Goal: Task Accomplishment & Management: Manage account settings

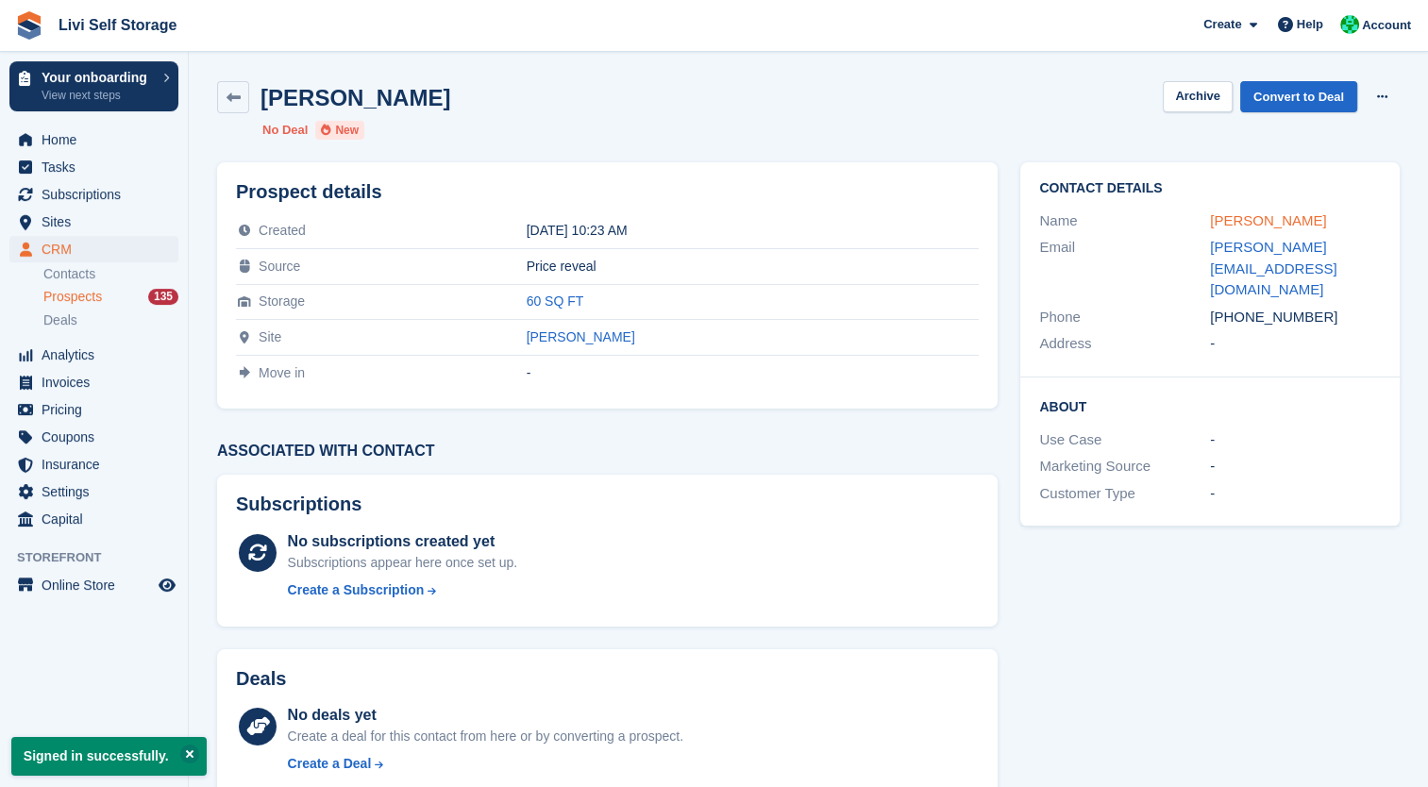
click at [1295, 219] on link "Kirsty Anna Macleod" at bounding box center [1268, 220] width 116 height 16
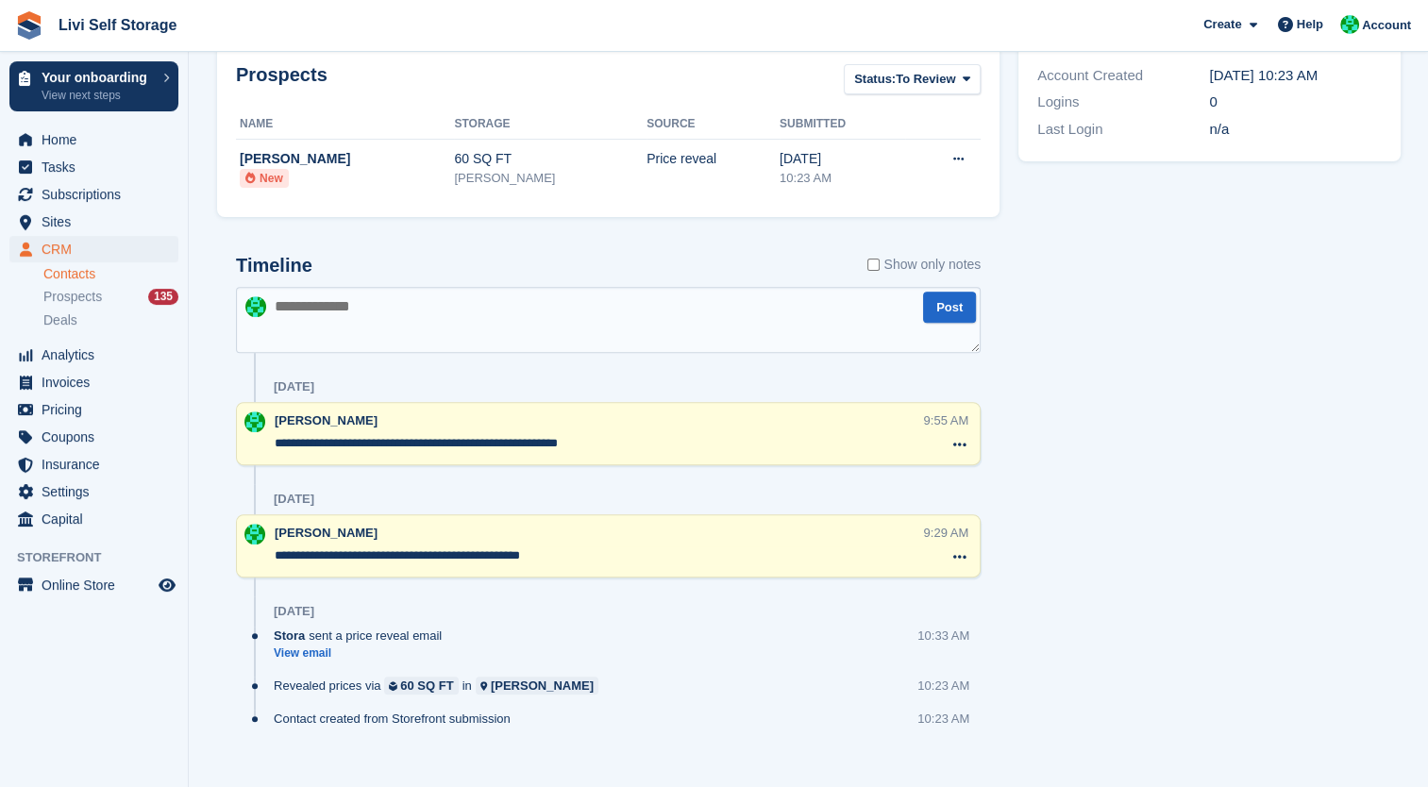
scroll to position [615, 0]
click at [627, 321] on textarea at bounding box center [608, 320] width 744 height 66
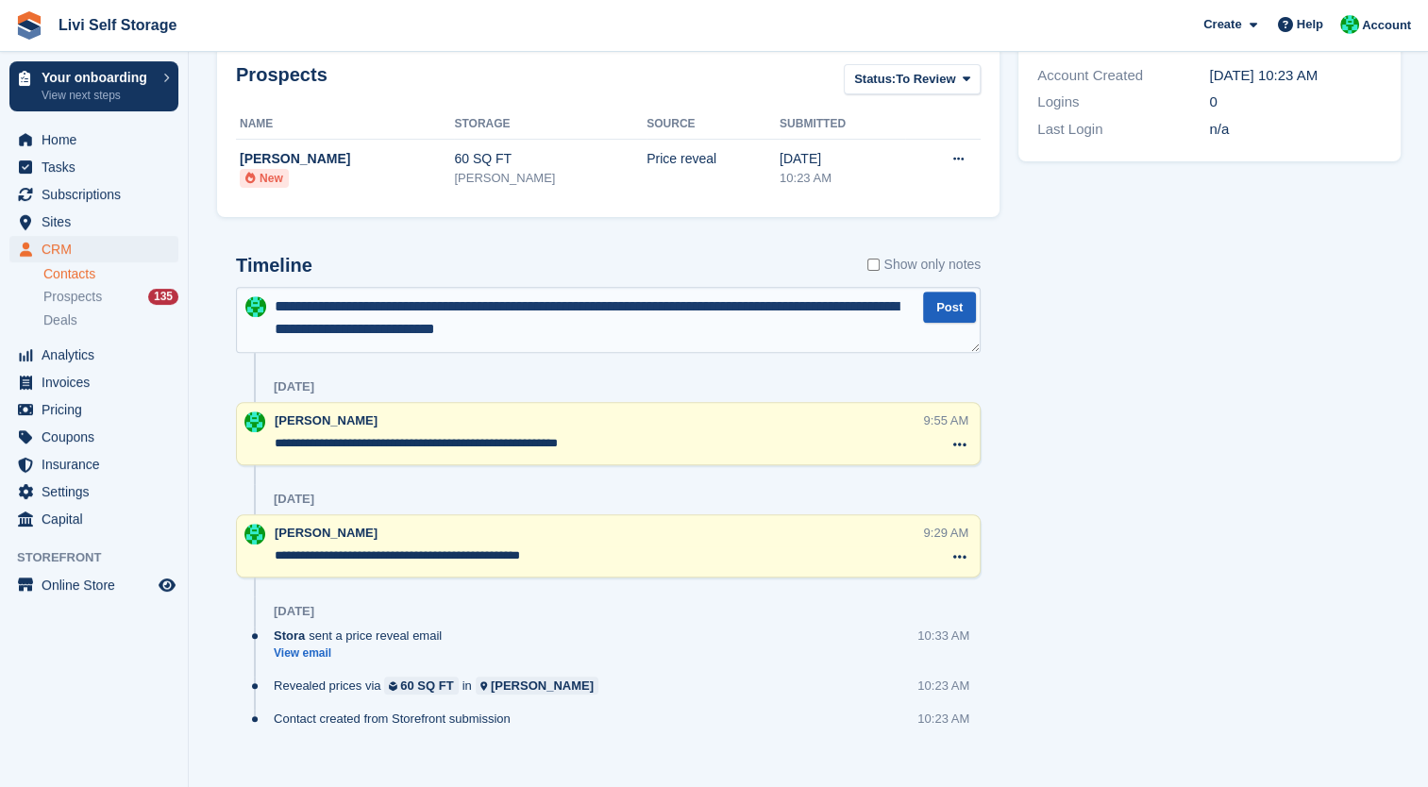
type textarea "**********"
click at [953, 310] on button "Post" at bounding box center [949, 307] width 53 height 31
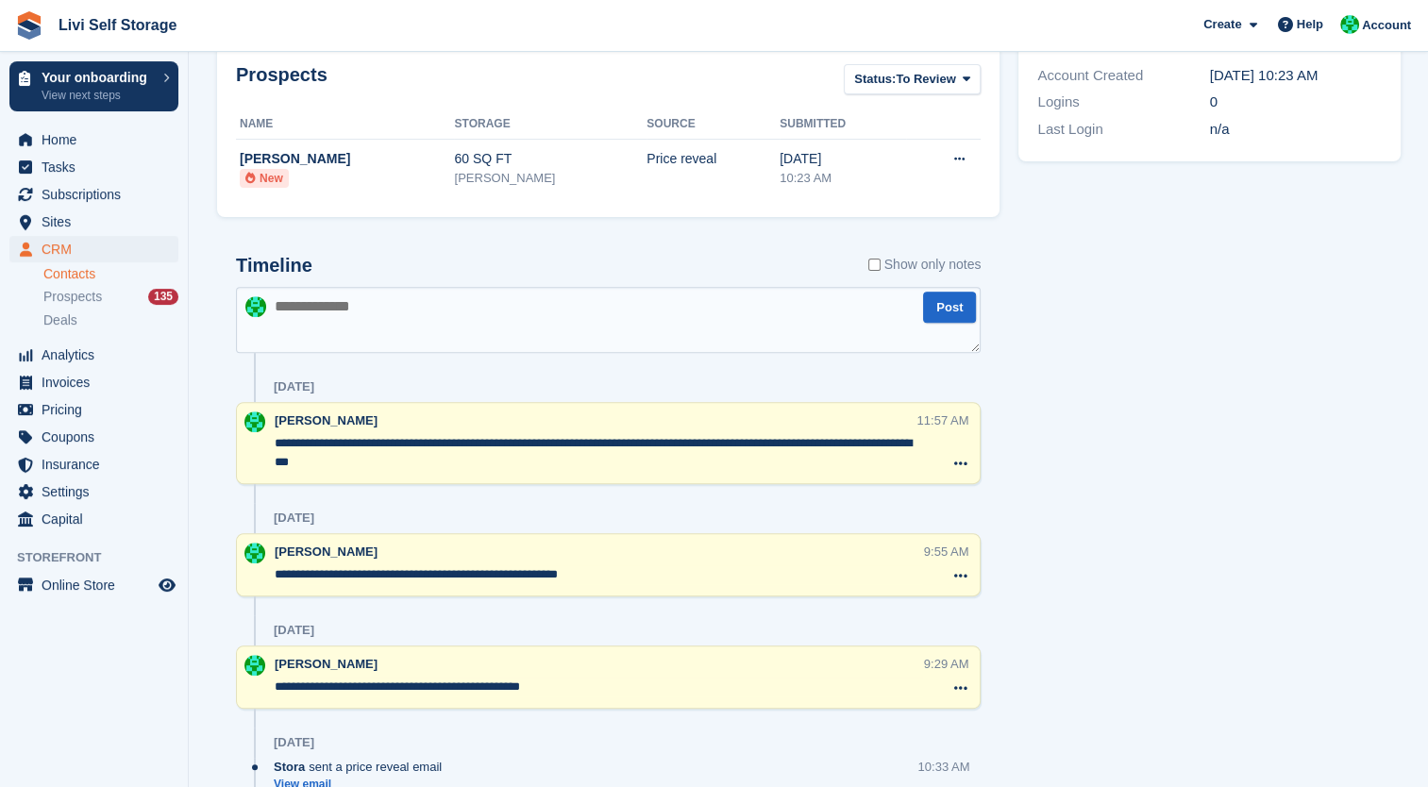
scroll to position [0, 0]
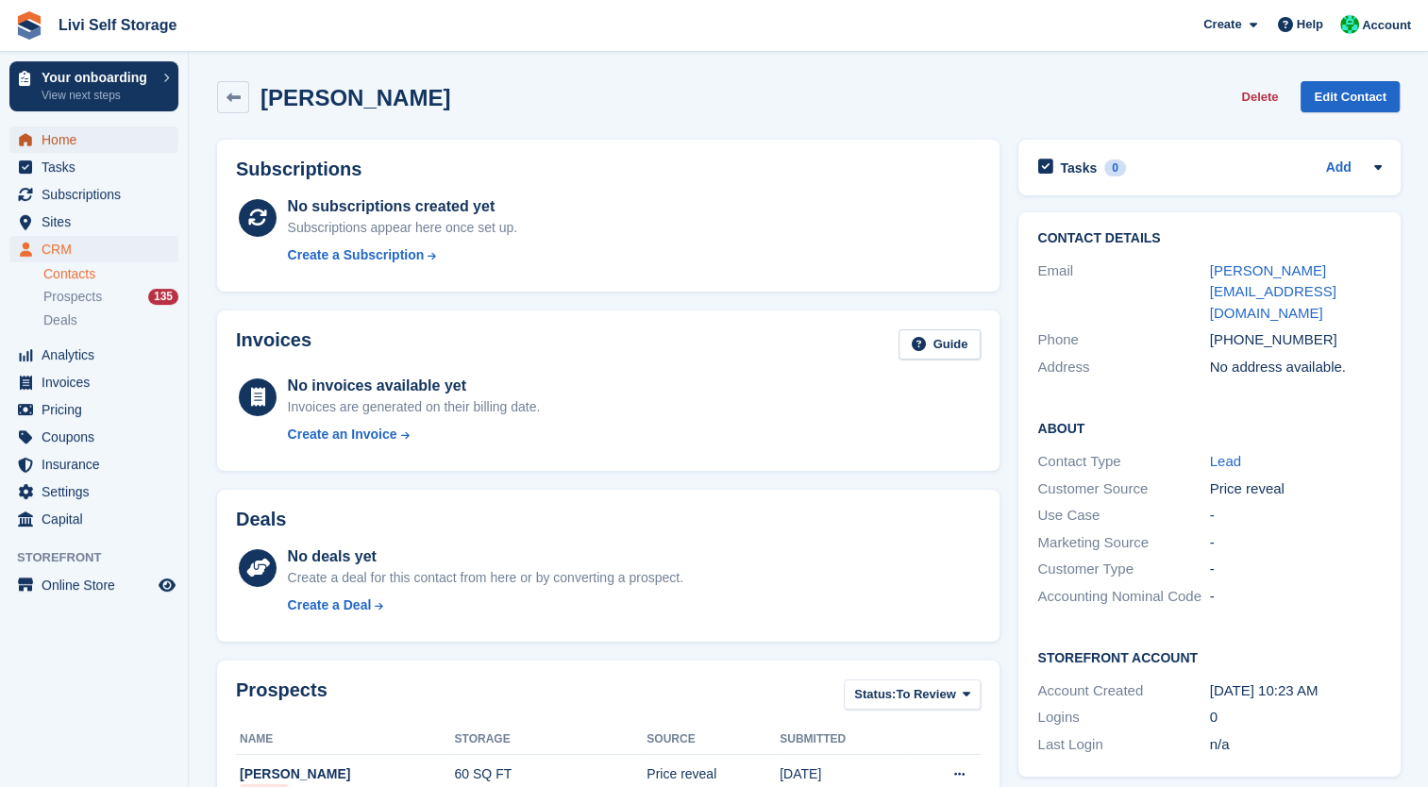
click at [78, 127] on span "Home" at bounding box center [98, 139] width 113 height 26
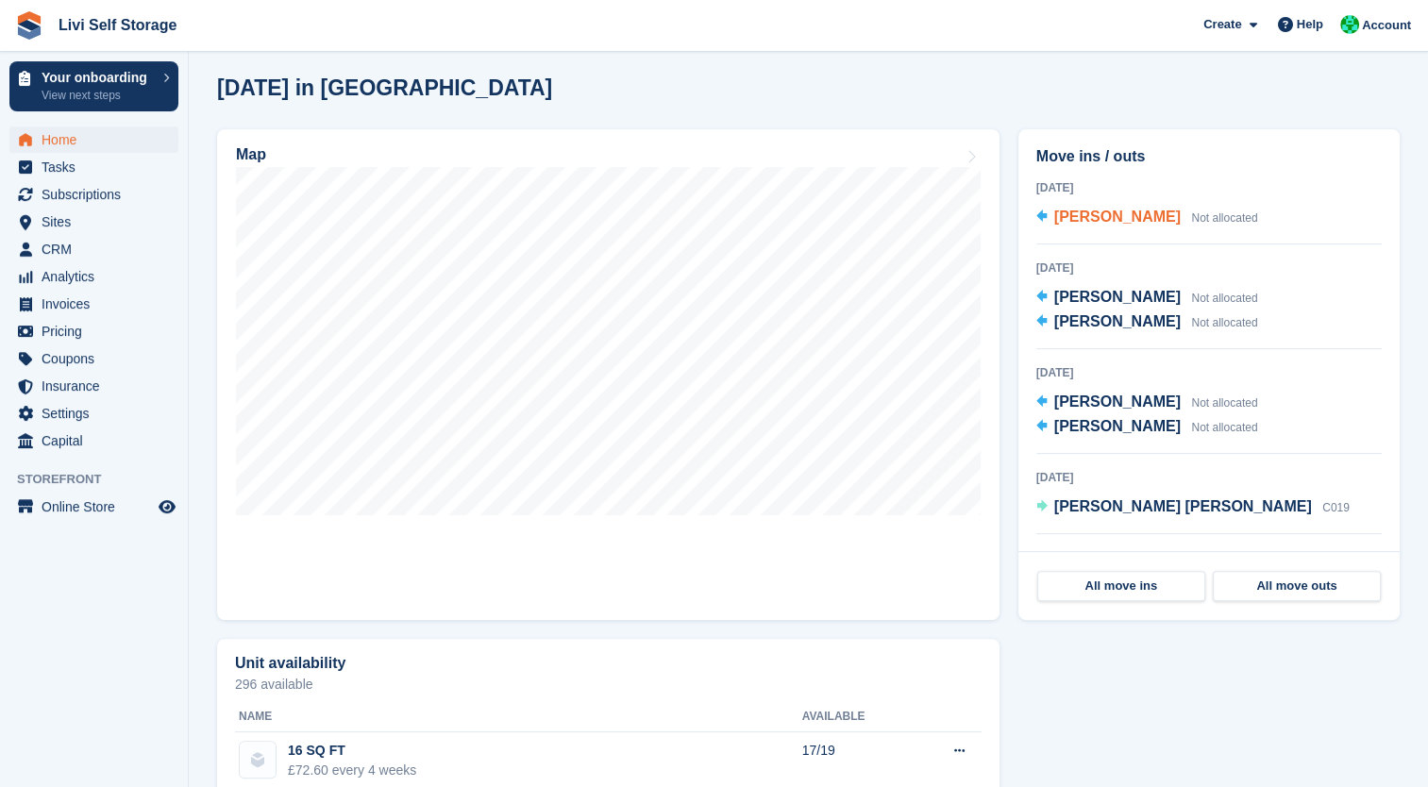
click at [1123, 216] on span "[PERSON_NAME]" at bounding box center [1117, 217] width 126 height 16
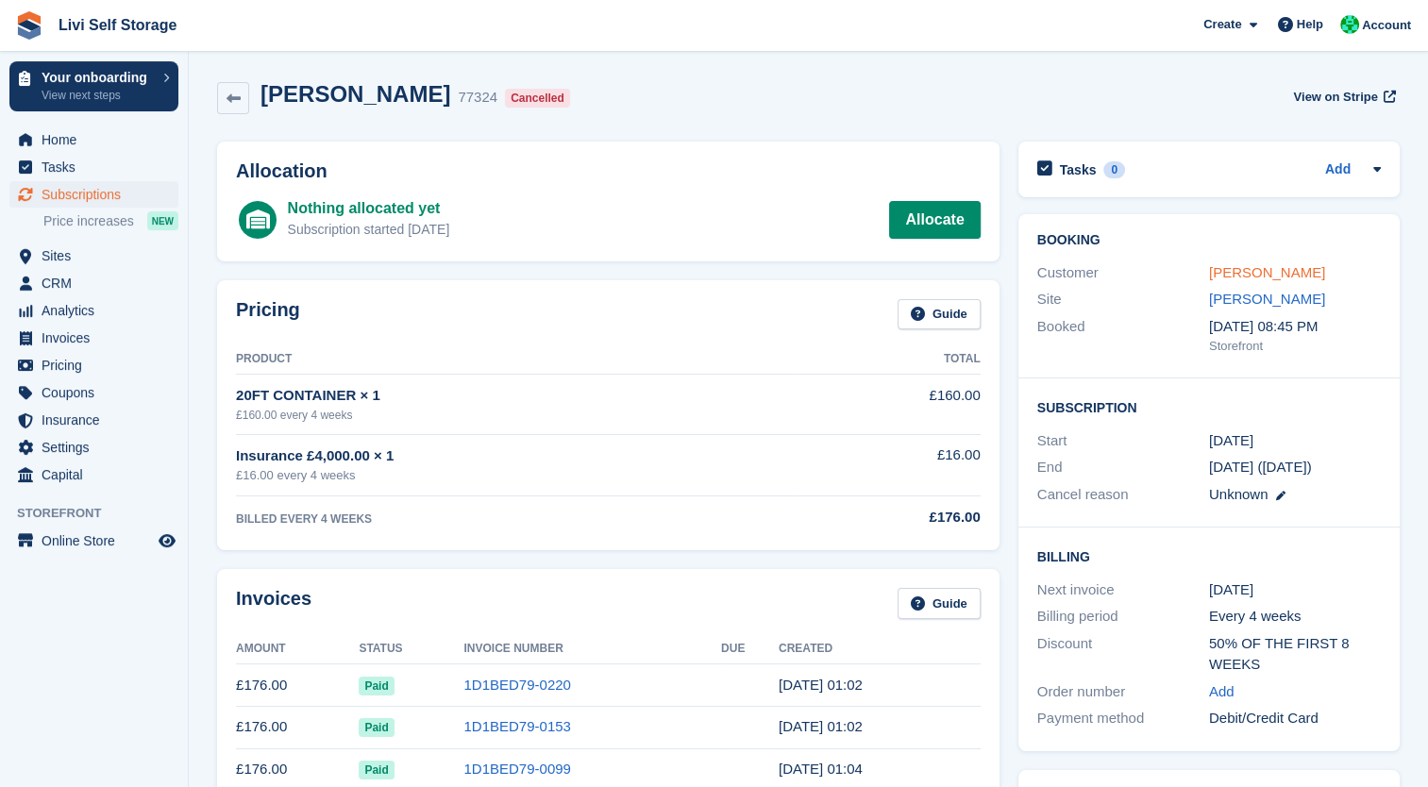
click at [1249, 268] on link "[PERSON_NAME]" at bounding box center [1267, 272] width 116 height 16
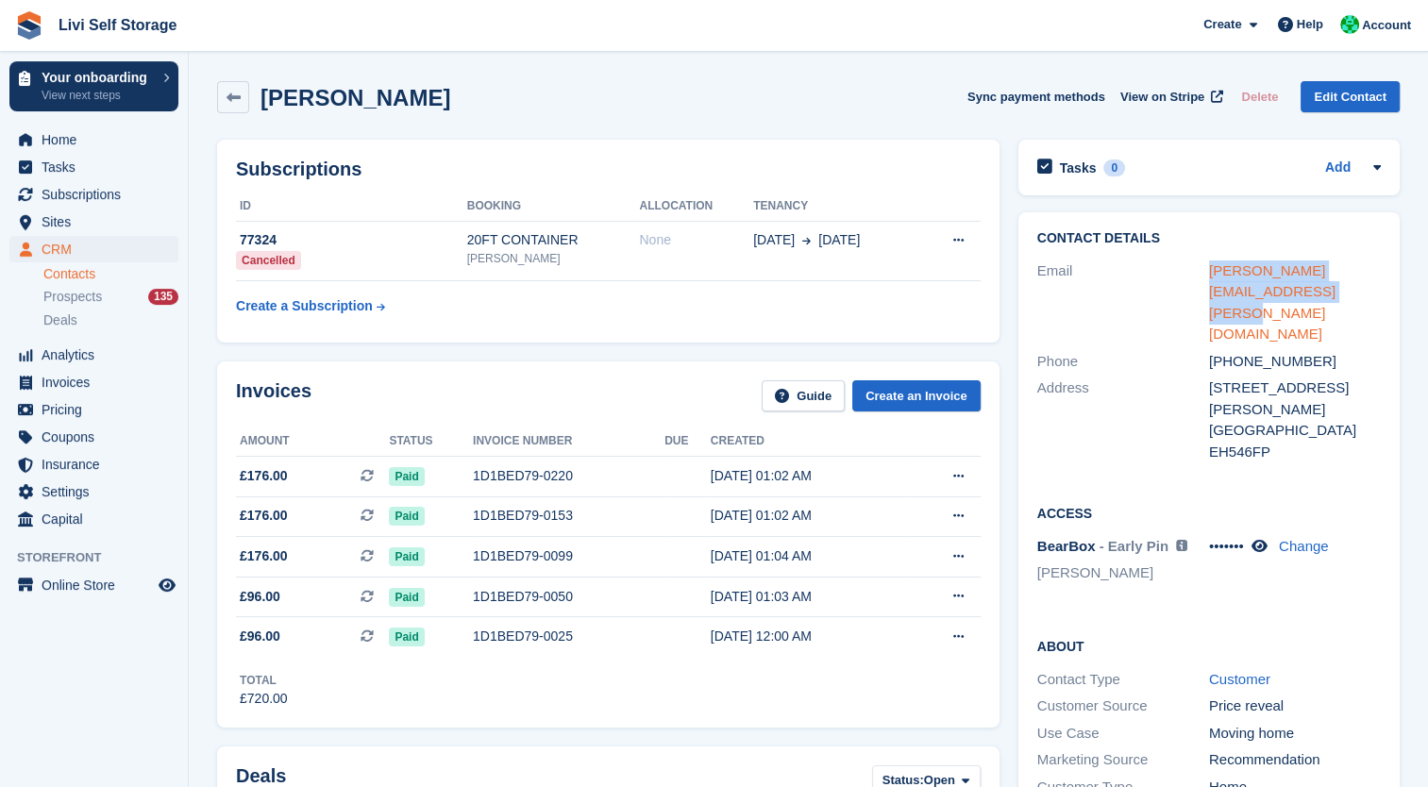
drag, startPoint x: 1265, startPoint y: 293, endPoint x: 1210, endPoint y: 272, distance: 59.4
click at [1210, 272] on div "nicola.harrison@westlothian.org.uk" at bounding box center [1295, 302] width 172 height 85
copy link "nicola.harrison@westlothian.org.uk"
